Goal: Contribute content: Contribute content

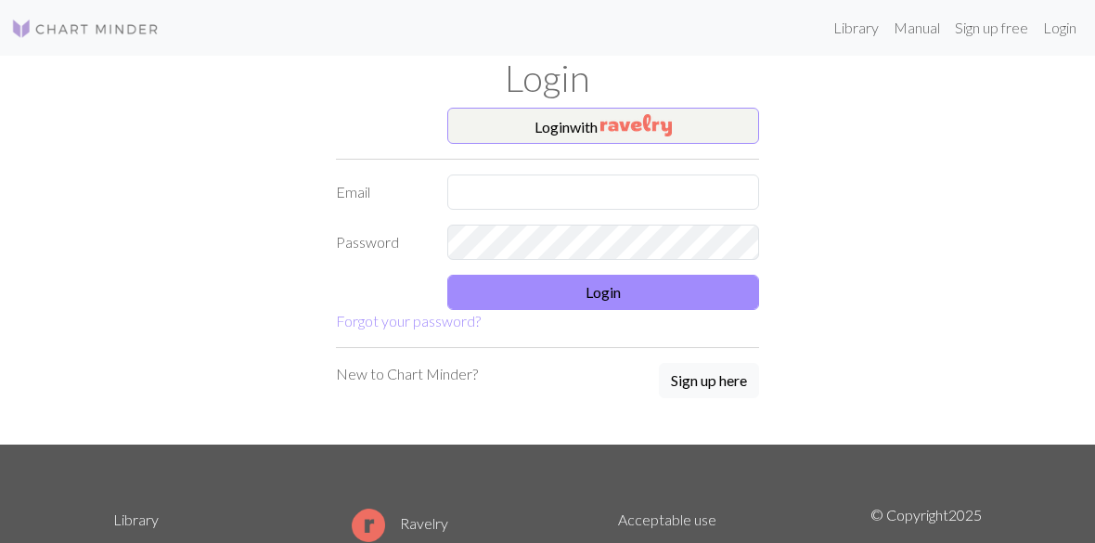
click at [702, 129] on button "Login with" at bounding box center [603, 126] width 312 height 37
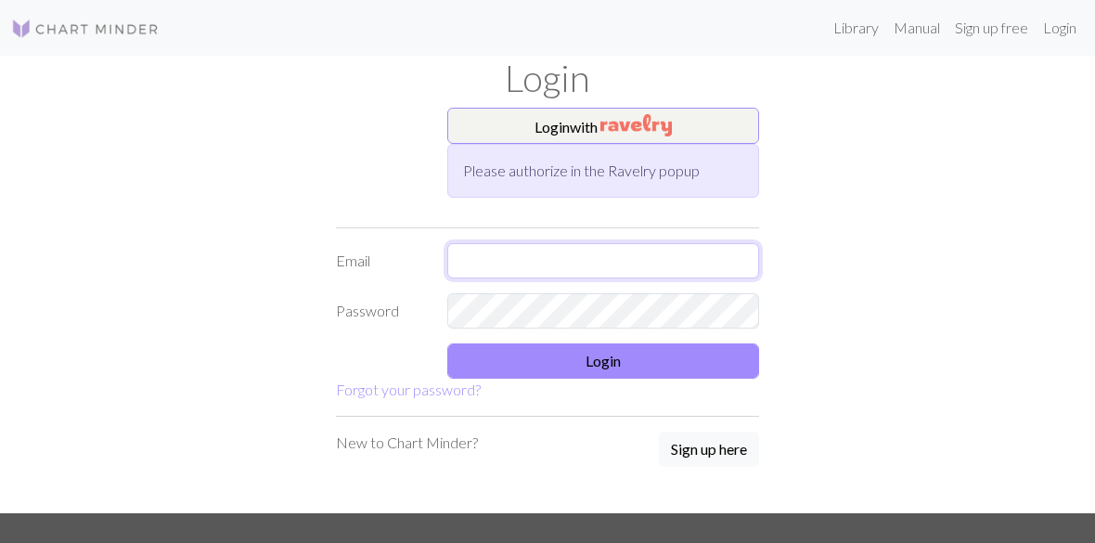
click at [696, 247] on input "text" at bounding box center [603, 260] width 312 height 35
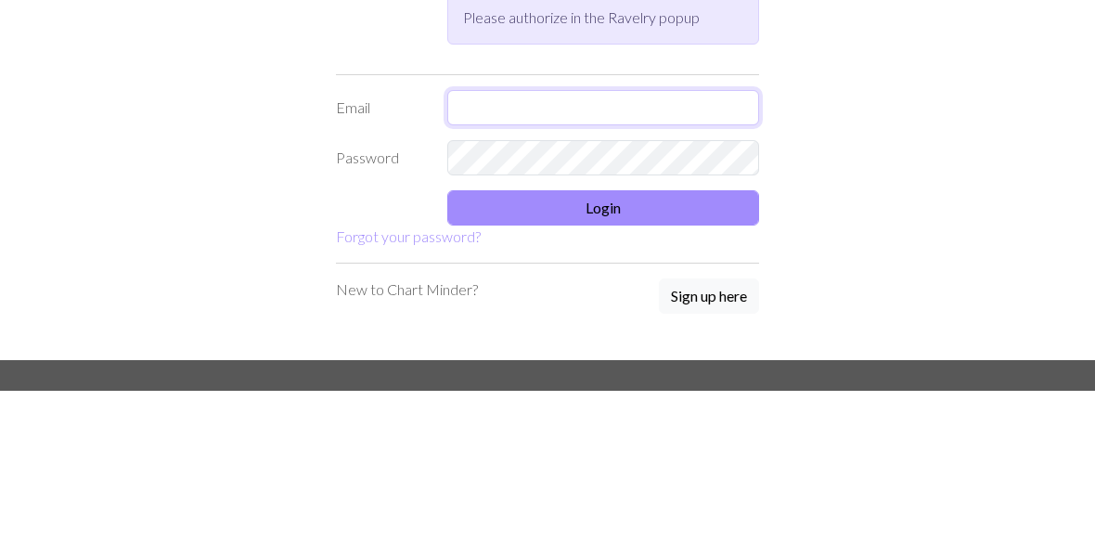
type input "ㅓ"
type input "J"
type input "[EMAIL_ADDRESS][DOMAIN_NAME]"
click at [688, 186] on form "Login with Please authorize in the Ravelry popup Email [EMAIL_ADDRESS][DOMAIN_N…" at bounding box center [547, 255] width 423 height 294
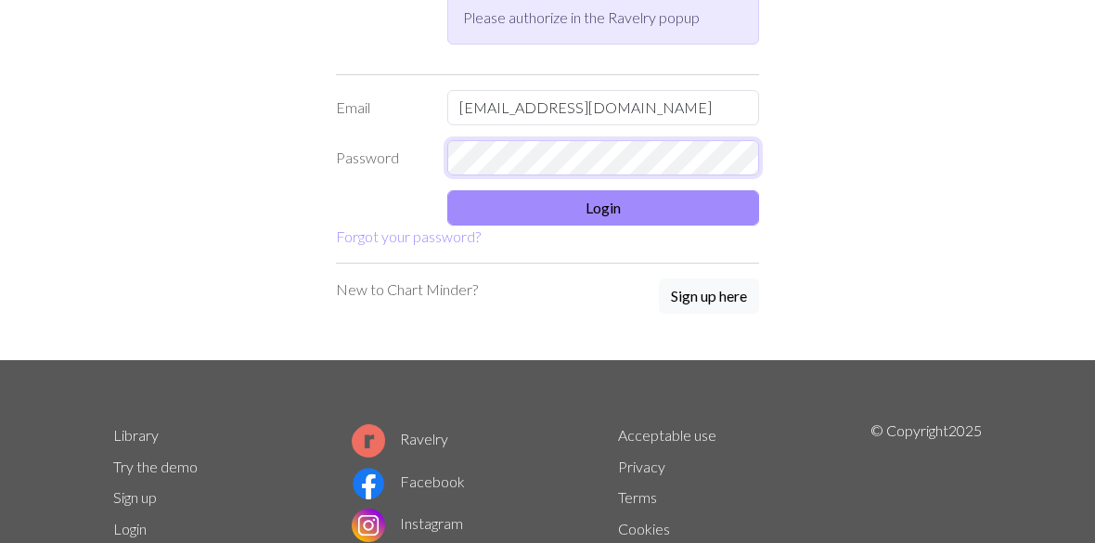
scroll to position [152, 0]
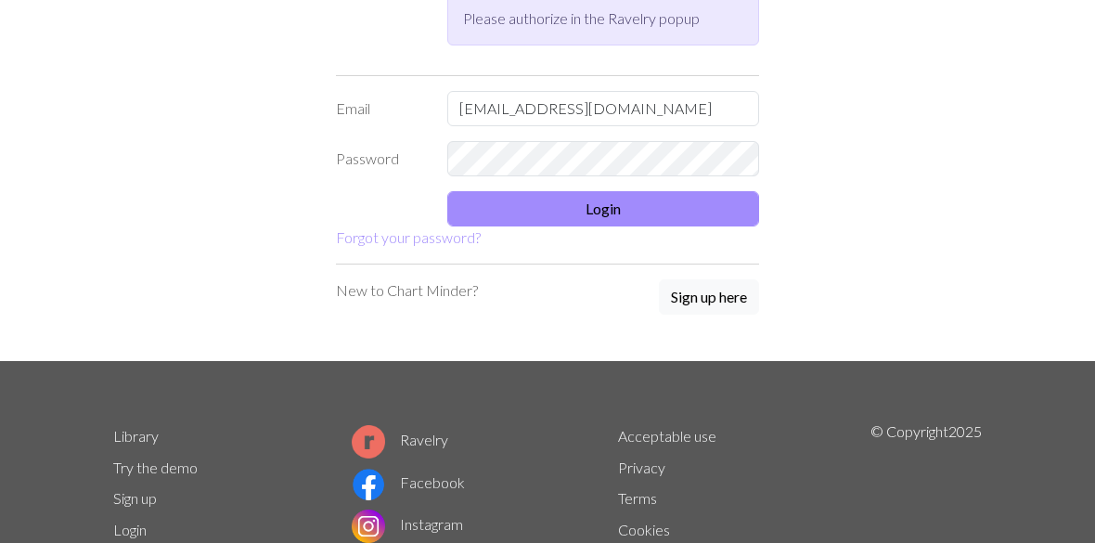
click at [713, 206] on button "Login" at bounding box center [603, 208] width 312 height 35
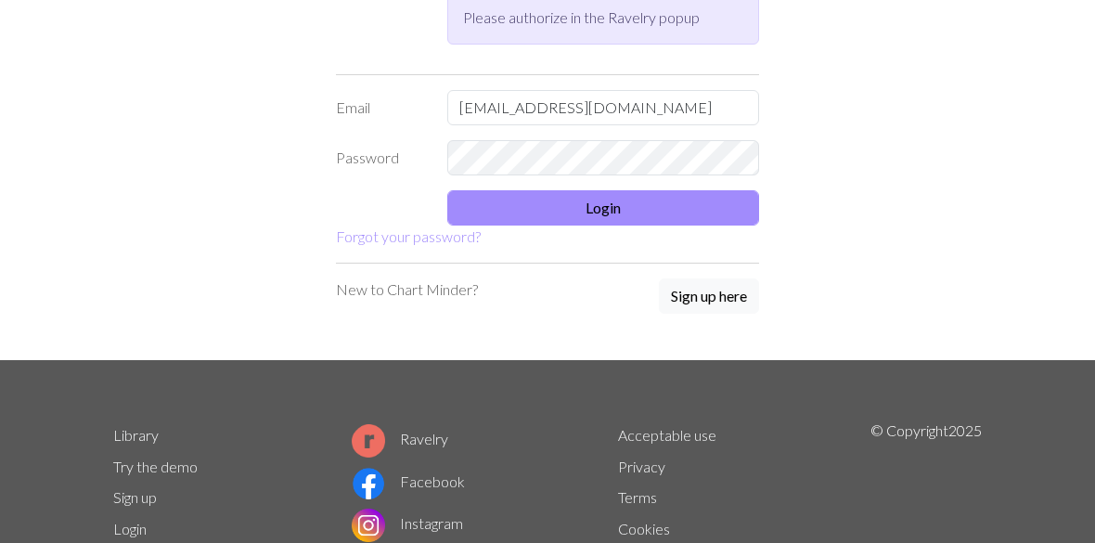
scroll to position [153, 0]
click at [700, 210] on button "Login" at bounding box center [603, 207] width 312 height 35
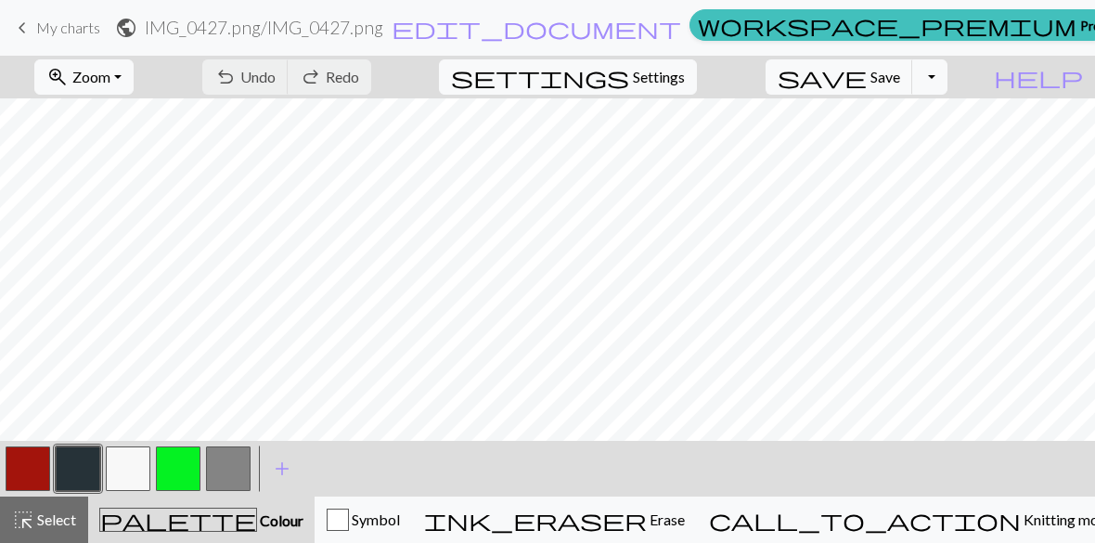
click at [38, 32] on span "My charts" at bounding box center [68, 28] width 64 height 18
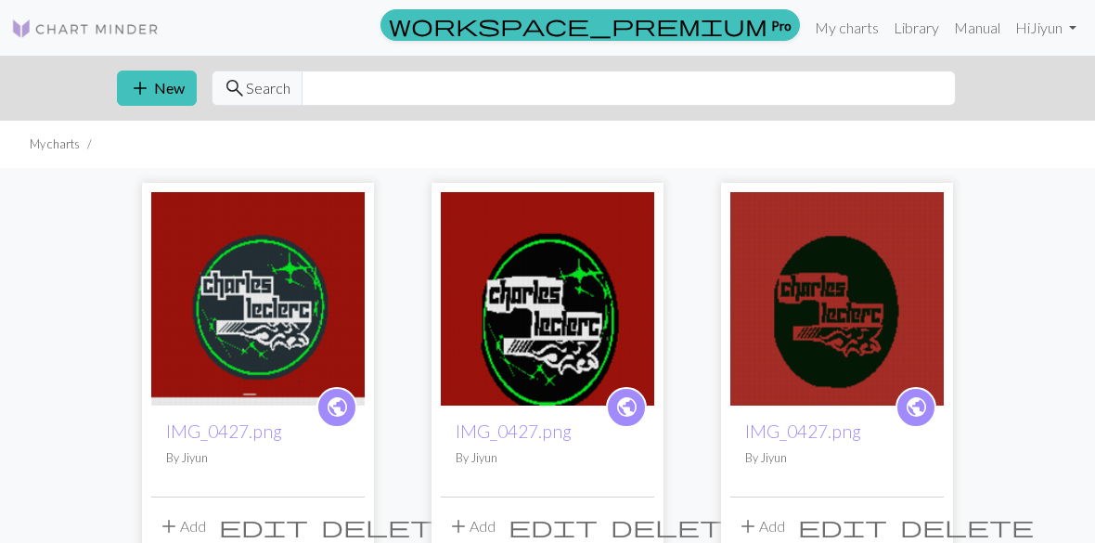
click at [165, 92] on button "add New" at bounding box center [157, 88] width 80 height 35
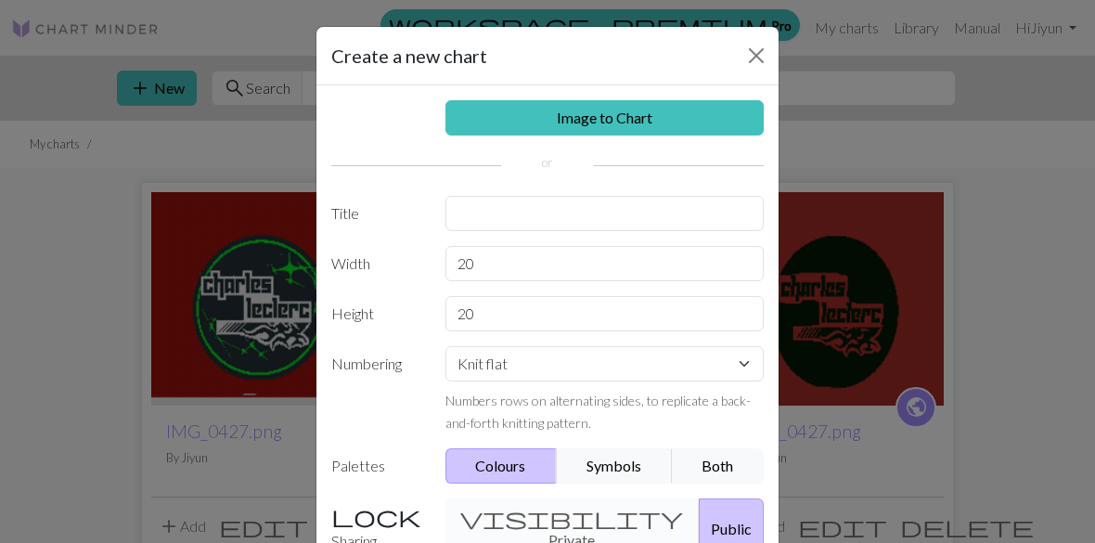
click at [683, 135] on link "Image to Chart" at bounding box center [604, 117] width 319 height 35
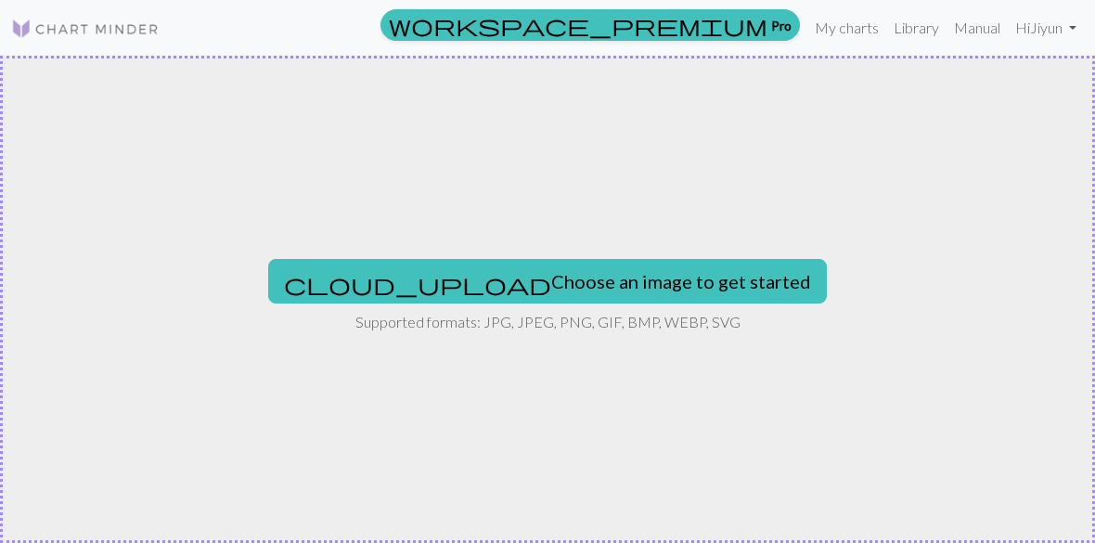
click at [647, 275] on button "cloud_upload Choose an image to get started" at bounding box center [547, 281] width 558 height 45
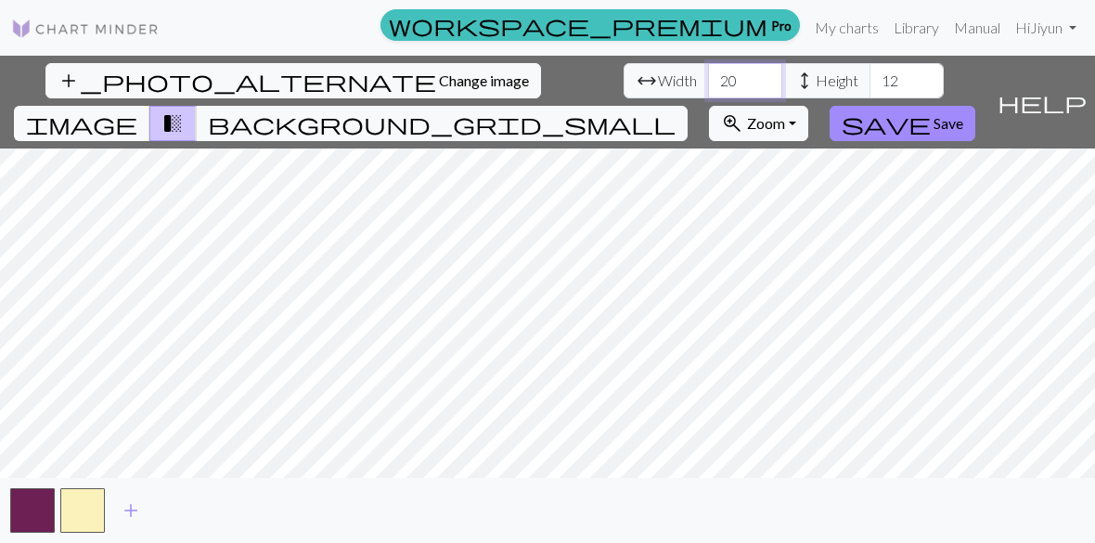
click at [750, 86] on input "20" at bounding box center [745, 80] width 74 height 35
type input "2"
type input "35"
click at [909, 78] on input "12" at bounding box center [906, 80] width 74 height 35
type input "1"
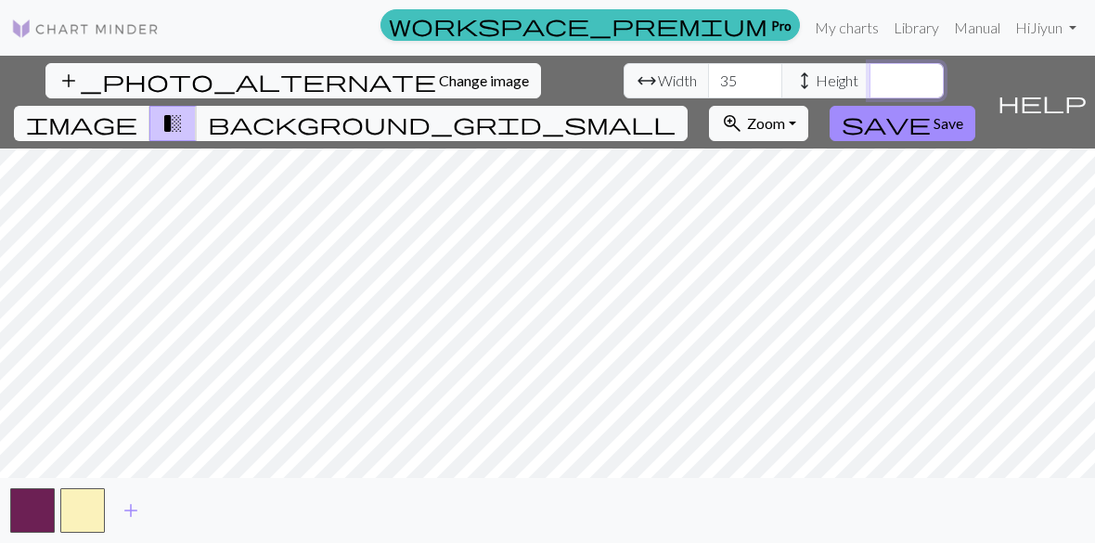
type input "5"
click at [920, 81] on input "70" at bounding box center [906, 80] width 74 height 35
type input "7"
click at [924, 80] on input "100" at bounding box center [906, 80] width 74 height 35
type input "1"
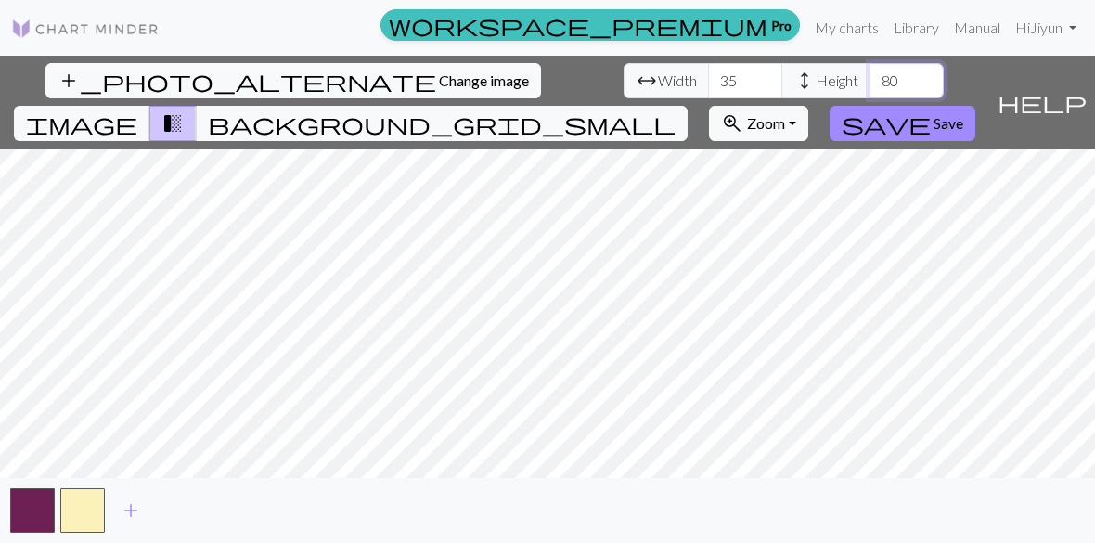
click at [894, 83] on input "80" at bounding box center [906, 80] width 74 height 35
click at [942, 82] on input "80" at bounding box center [906, 80] width 74 height 35
type input "8"
type input "35"
click at [772, 80] on input "35" at bounding box center [745, 80] width 74 height 35
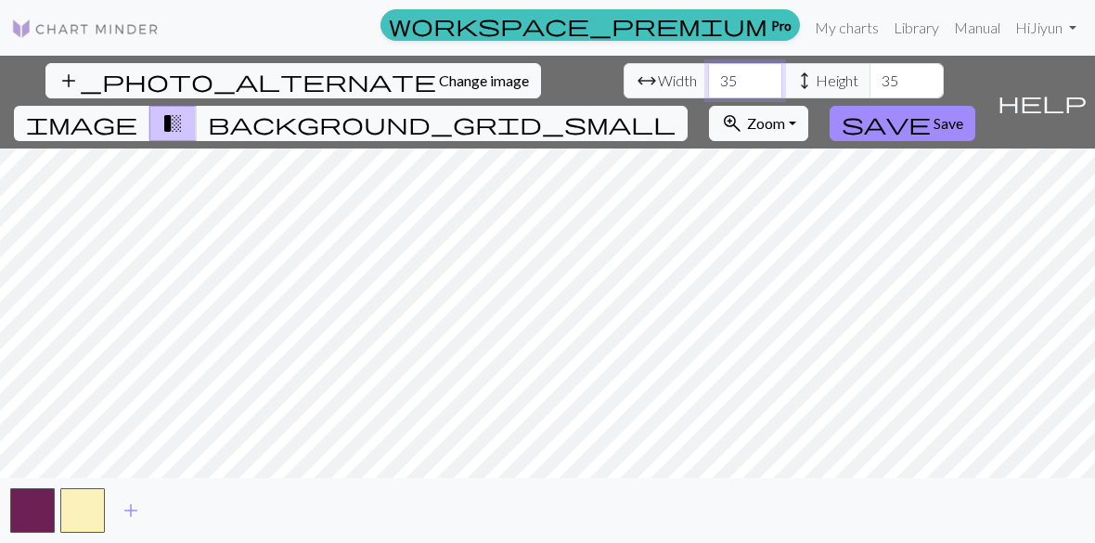
type input "3"
click at [906, 83] on input "35" at bounding box center [906, 80] width 74 height 35
click at [747, 81] on input "80" at bounding box center [745, 80] width 74 height 35
type input "8"
type input "70"
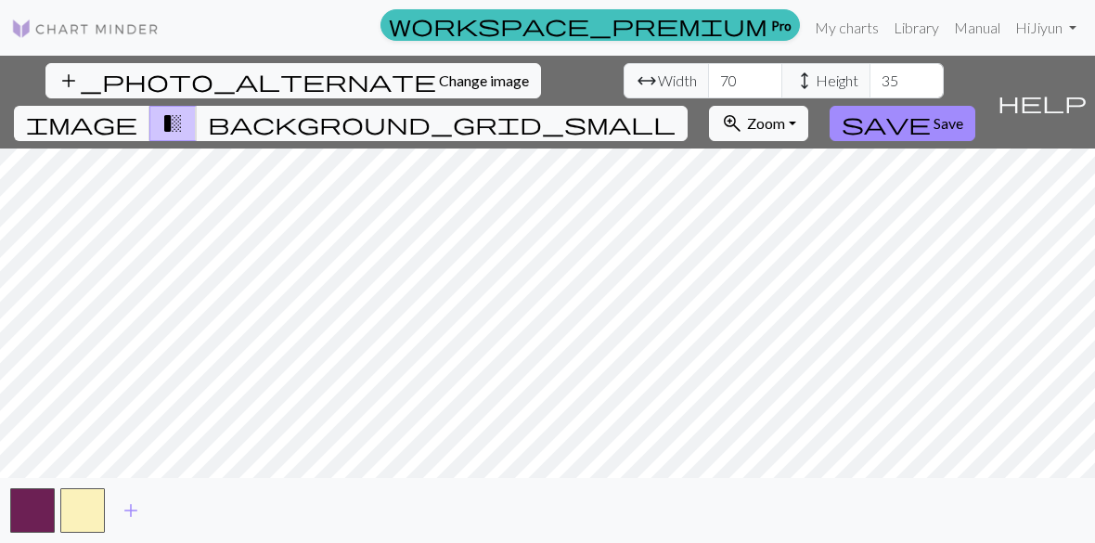
click at [130, 516] on span "add" at bounding box center [131, 510] width 22 height 26
click at [181, 513] on span "add" at bounding box center [181, 510] width 22 height 26
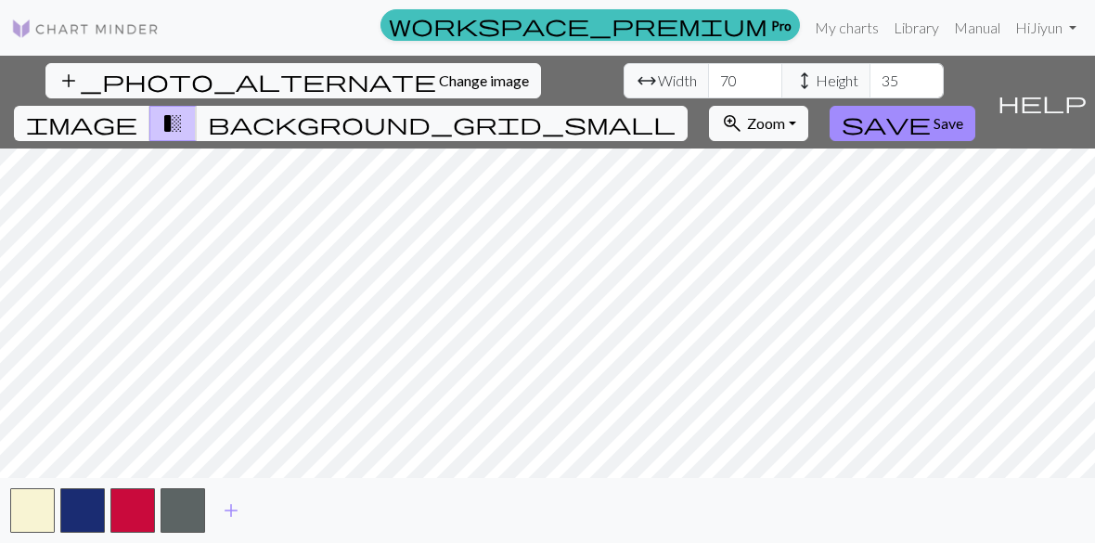
click at [180, 506] on button "button" at bounding box center [182, 510] width 45 height 45
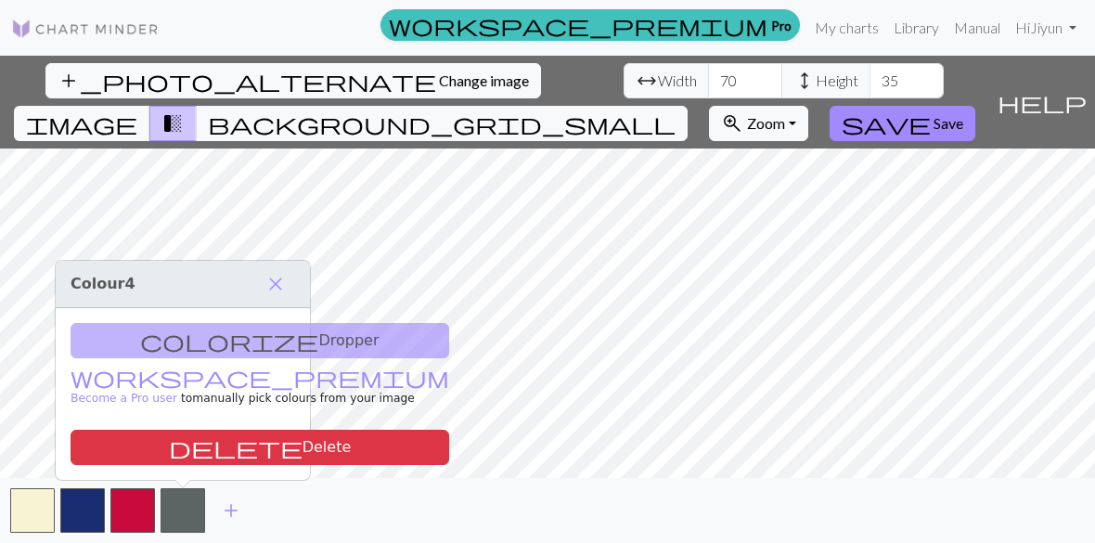
click at [150, 442] on button "delete Delete" at bounding box center [260, 446] width 378 height 35
